Goal: Task Accomplishment & Management: Use online tool/utility

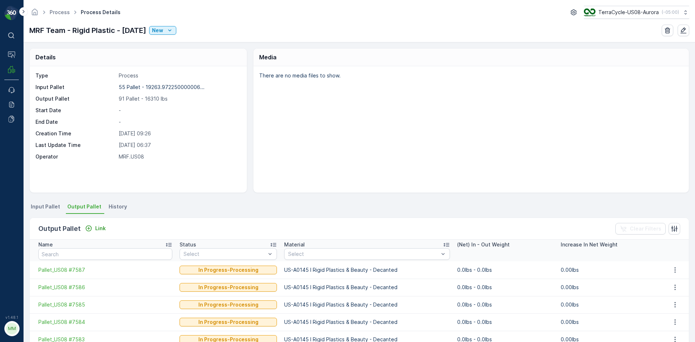
click at [47, 203] on span "Input Pallet" at bounding box center [45, 206] width 29 height 7
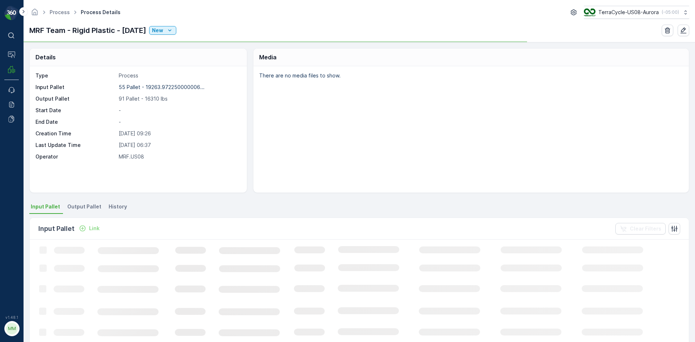
click at [81, 229] on icon "Link" at bounding box center [82, 228] width 7 height 7
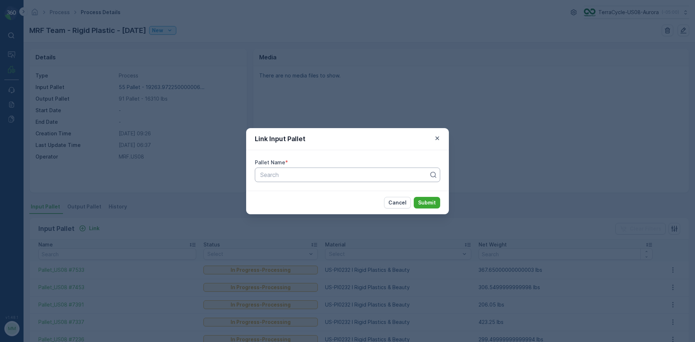
drag, startPoint x: 89, startPoint y: 224, endPoint x: 359, endPoint y: 180, distance: 273.7
click at [359, 180] on div "Search" at bounding box center [347, 175] width 185 height 14
type input "5121"
click at [348, 192] on div "Pallet_US08 #5121" at bounding box center [347, 192] width 177 height 7
click at [432, 202] on p "Submit" at bounding box center [427, 202] width 18 height 7
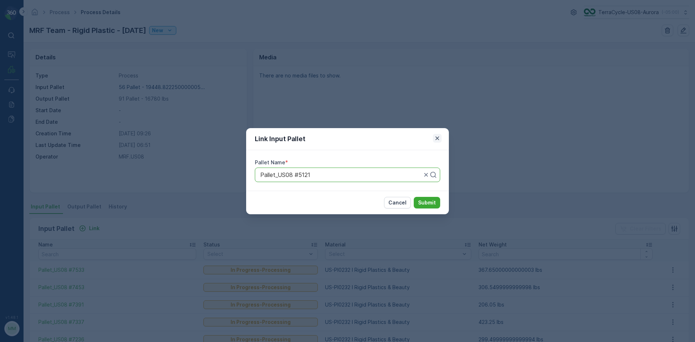
click at [441, 137] on icon "button" at bounding box center [437, 138] width 7 height 7
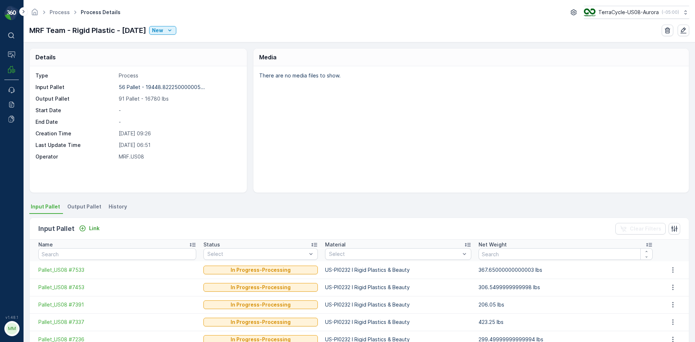
click at [84, 206] on span "Output Pallet" at bounding box center [84, 206] width 34 height 7
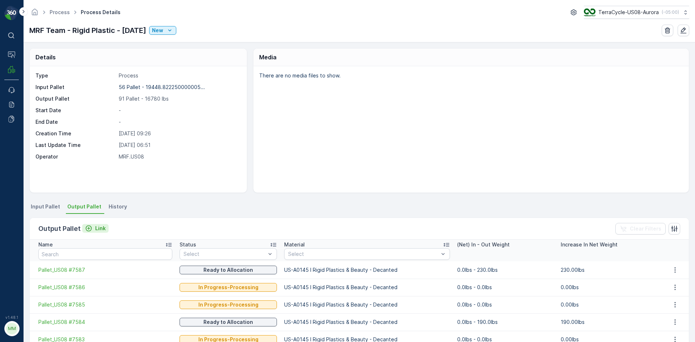
click at [98, 229] on p "Link" at bounding box center [100, 228] width 10 height 7
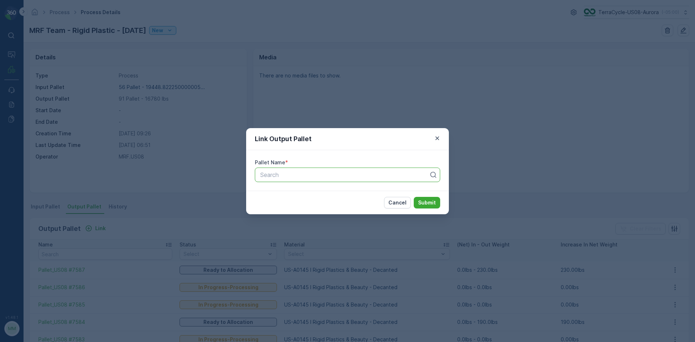
click at [310, 177] on div at bounding box center [345, 175] width 170 height 7
type input "7590"
click at [306, 193] on span "Pallet_US08 #7590" at bounding box center [285, 192] width 52 height 7
click at [440, 204] on button "Submit" at bounding box center [427, 203] width 26 height 12
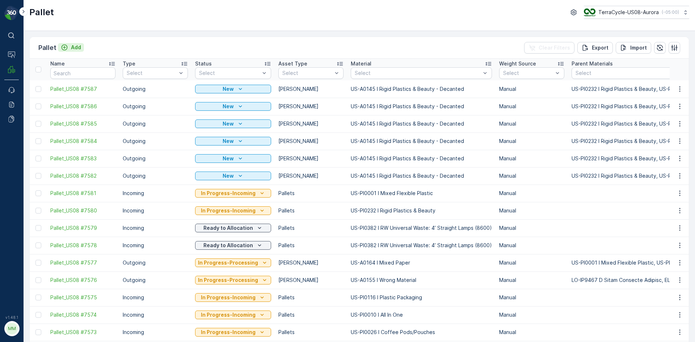
click at [66, 47] on icon "Add" at bounding box center [64, 47] width 7 height 7
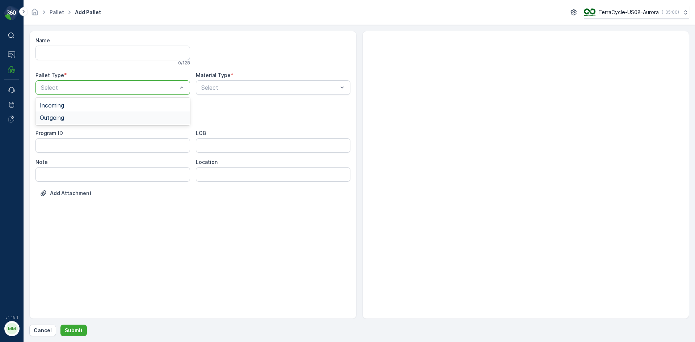
click at [153, 119] on div "Outgoing" at bounding box center [113, 117] width 146 height 7
click at [151, 116] on div at bounding box center [109, 116] width 138 height 7
type input "0155"
click at [266, 87] on div at bounding box center [270, 87] width 138 height 7
click at [164, 110] on div "Select" at bounding box center [112, 116] width 155 height 14
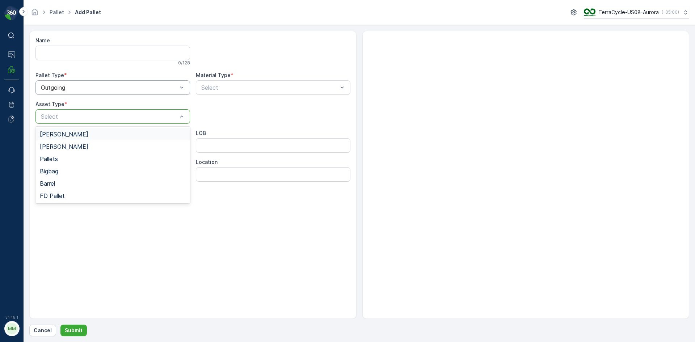
click at [139, 135] on div "[PERSON_NAME]" at bounding box center [113, 134] width 146 height 7
click at [257, 89] on div at bounding box center [270, 87] width 138 height 7
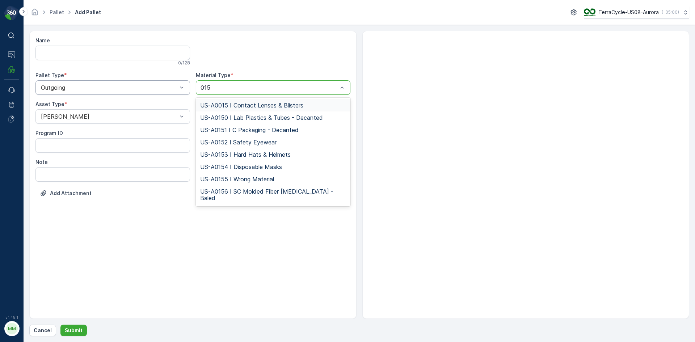
type input "0155"
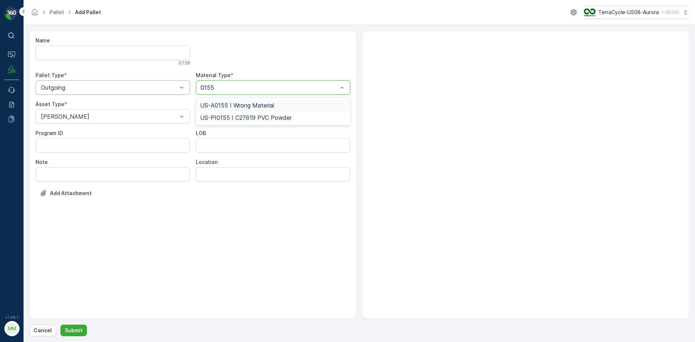
click at [253, 103] on span "US-A0155 I Wrong Material" at bounding box center [237, 105] width 74 height 7
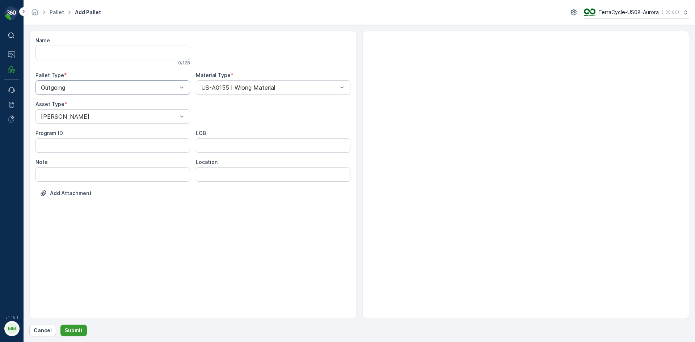
click at [80, 333] on p "Submit" at bounding box center [74, 330] width 18 height 7
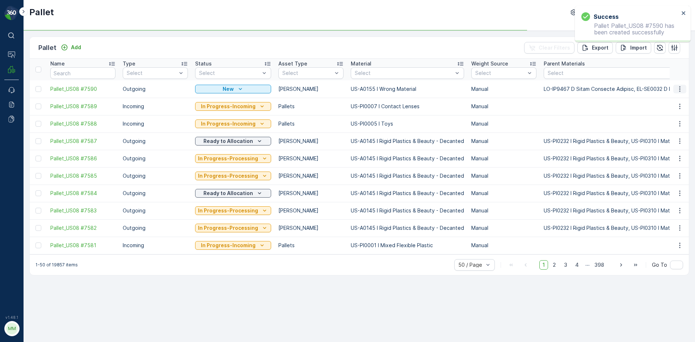
click at [681, 90] on icon "button" at bounding box center [679, 88] width 7 height 7
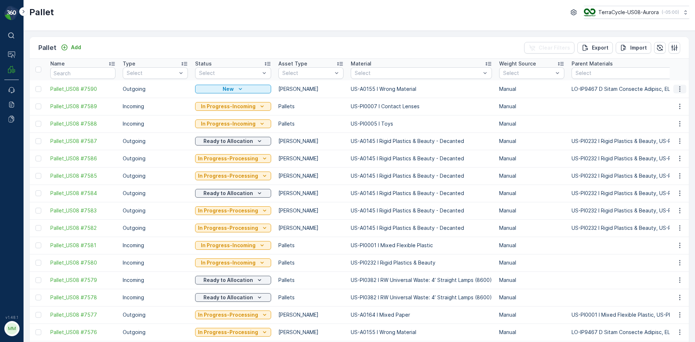
click at [677, 89] on icon "button" at bounding box center [679, 88] width 7 height 7
click at [652, 138] on span "Print QR" at bounding box center [660, 140] width 20 height 7
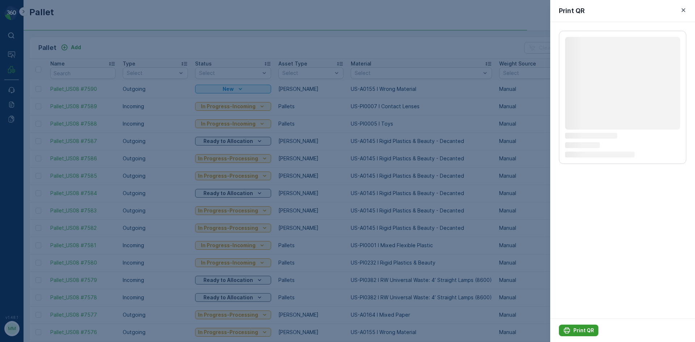
click at [567, 328] on icon "Print QR" at bounding box center [567, 331] width 6 height 6
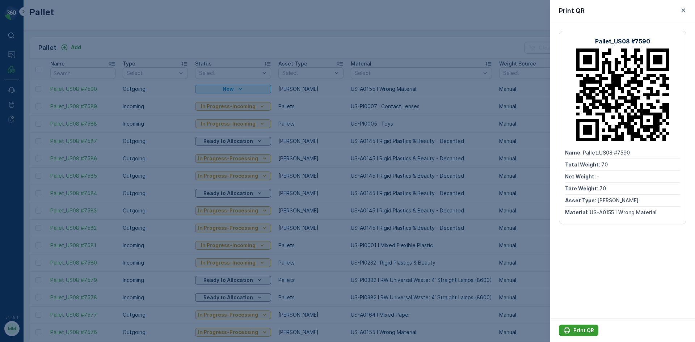
click at [567, 328] on icon "Print QR" at bounding box center [566, 330] width 7 height 7
